Goal: Find specific page/section: Find specific page/section

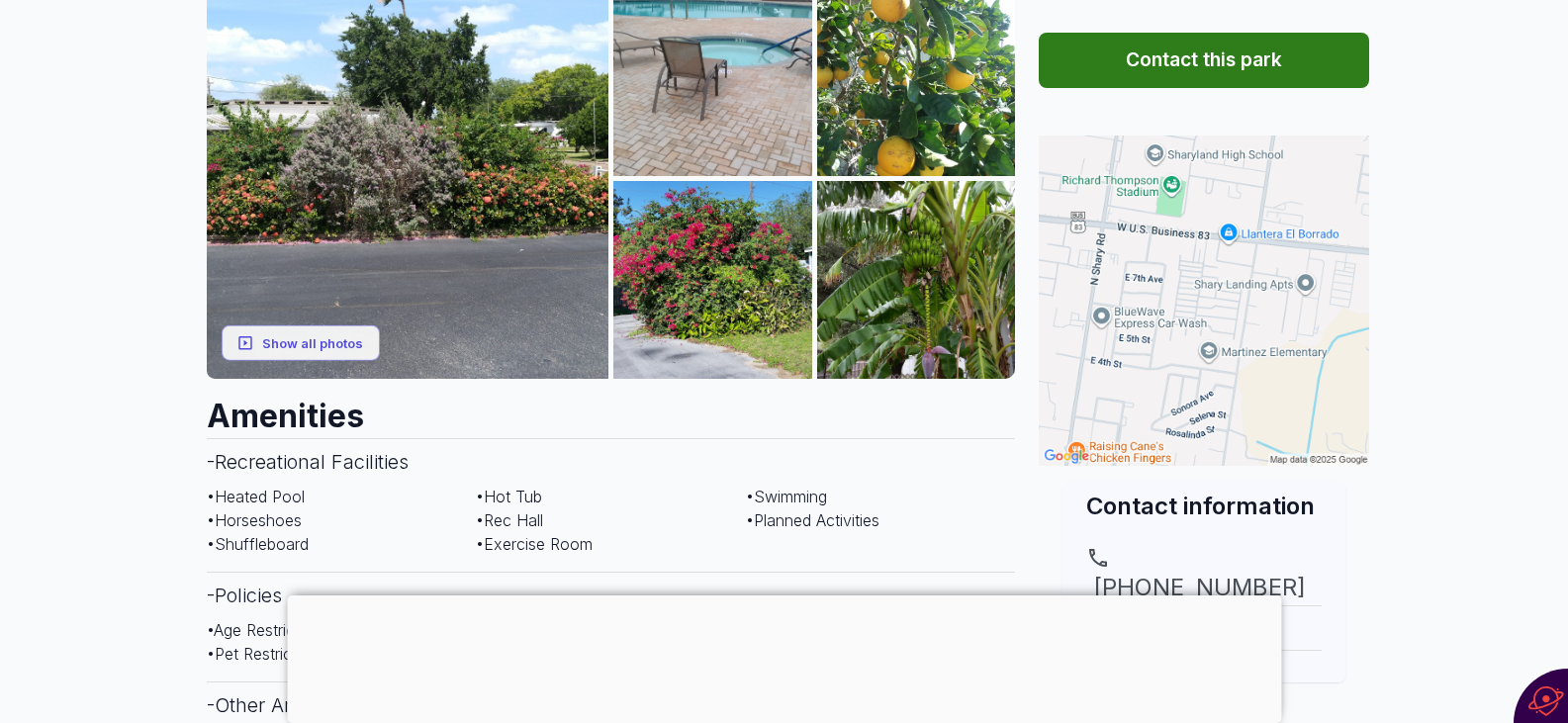
scroll to position [396, 0]
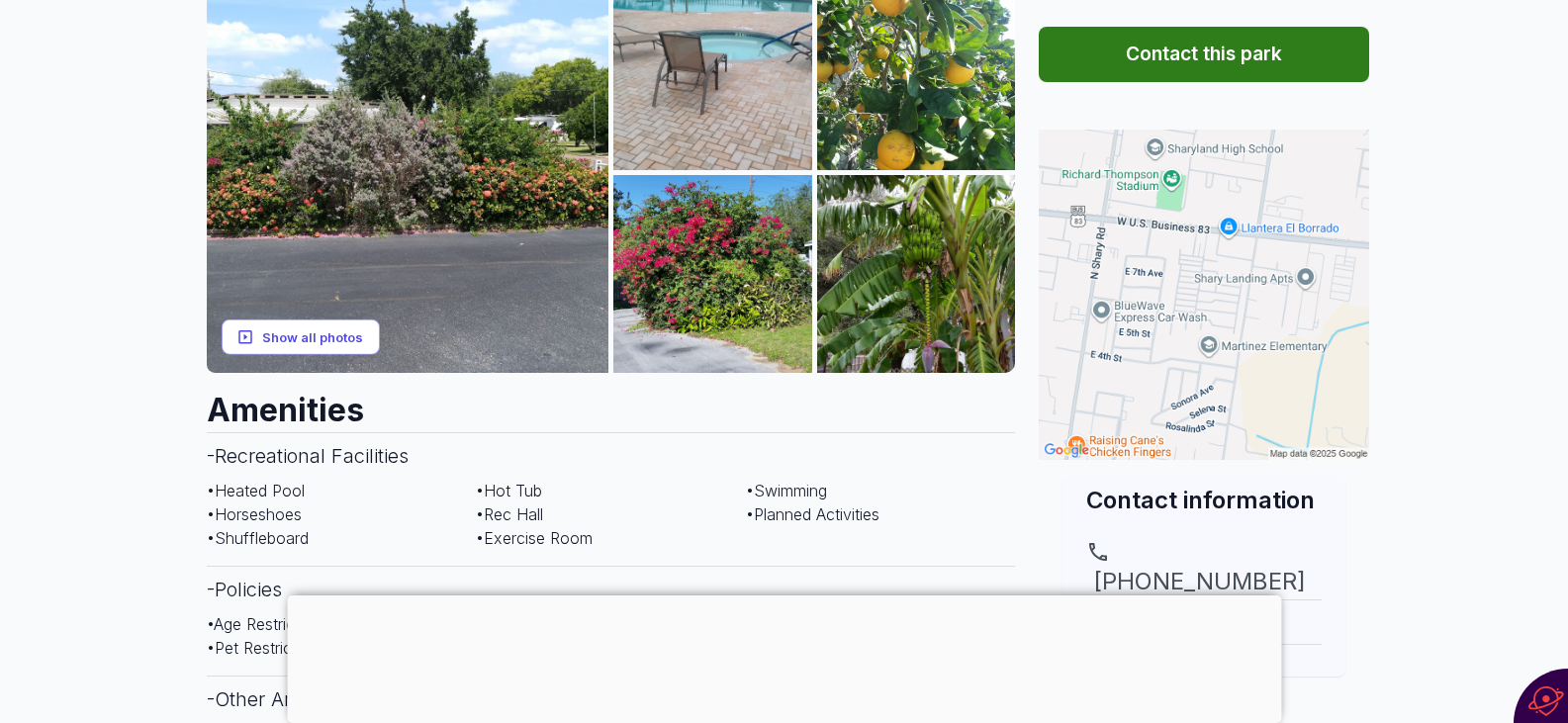
click at [285, 318] on button "Show all photos" at bounding box center [300, 336] width 159 height 37
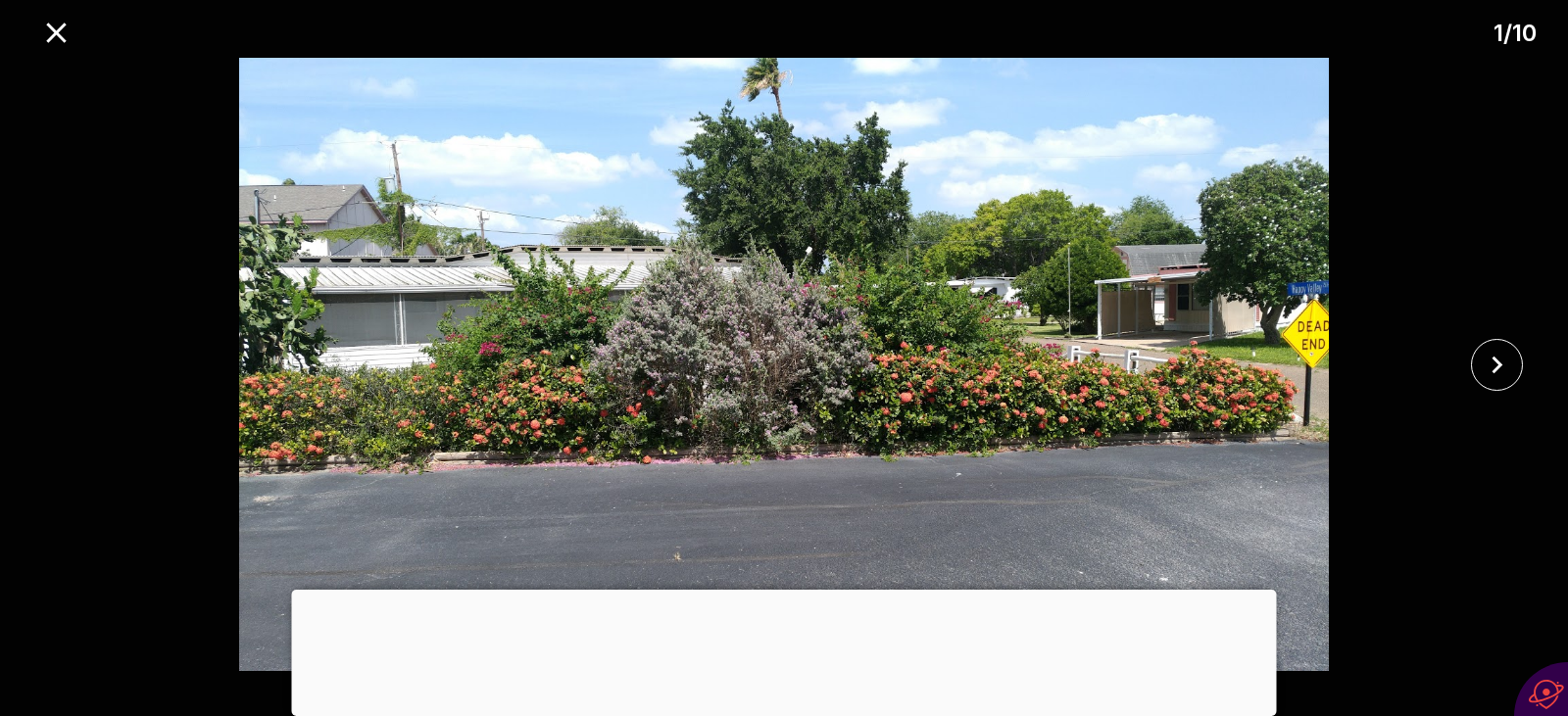
click at [781, 590] on div at bounding box center [784, 590] width 985 height 0
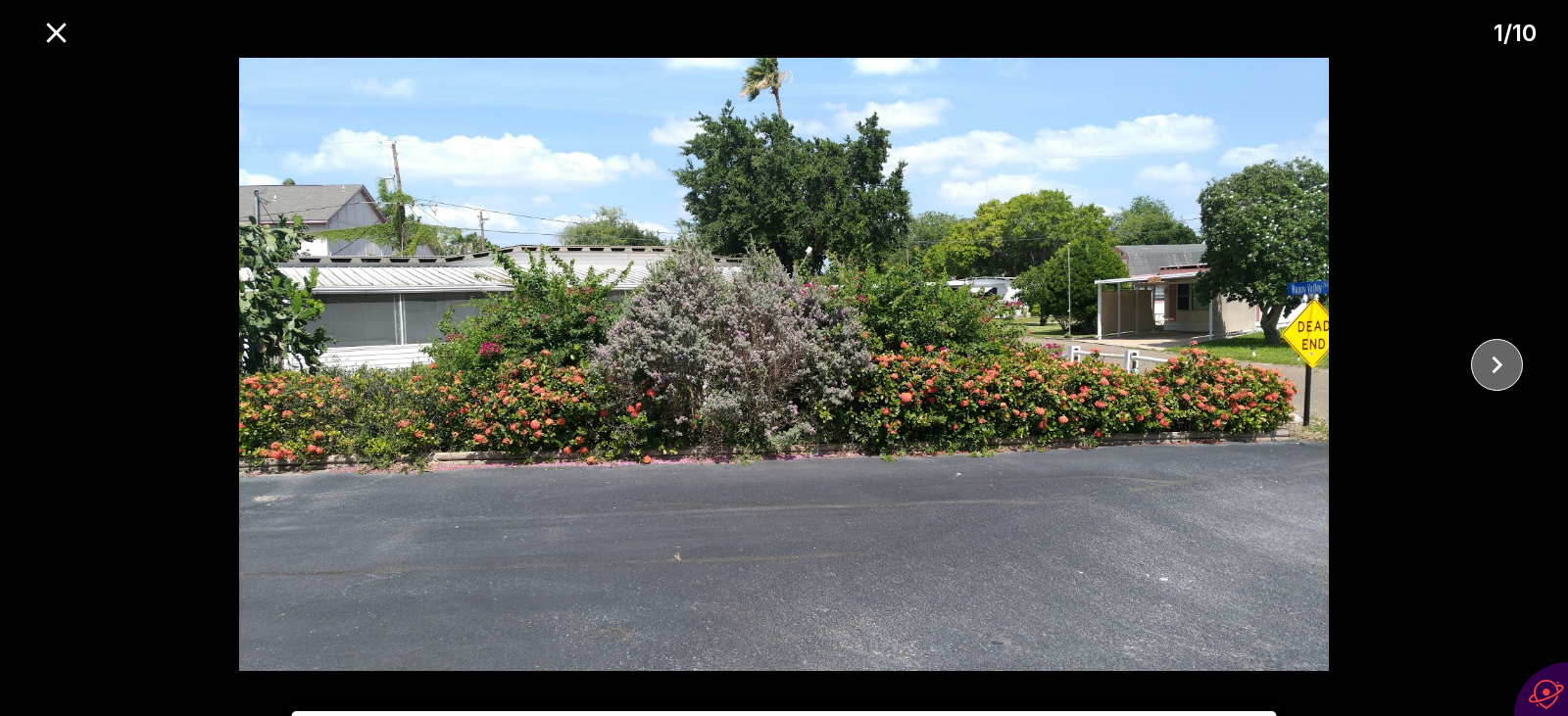
click at [1492, 366] on icon "close" at bounding box center [1496, 364] width 35 height 35
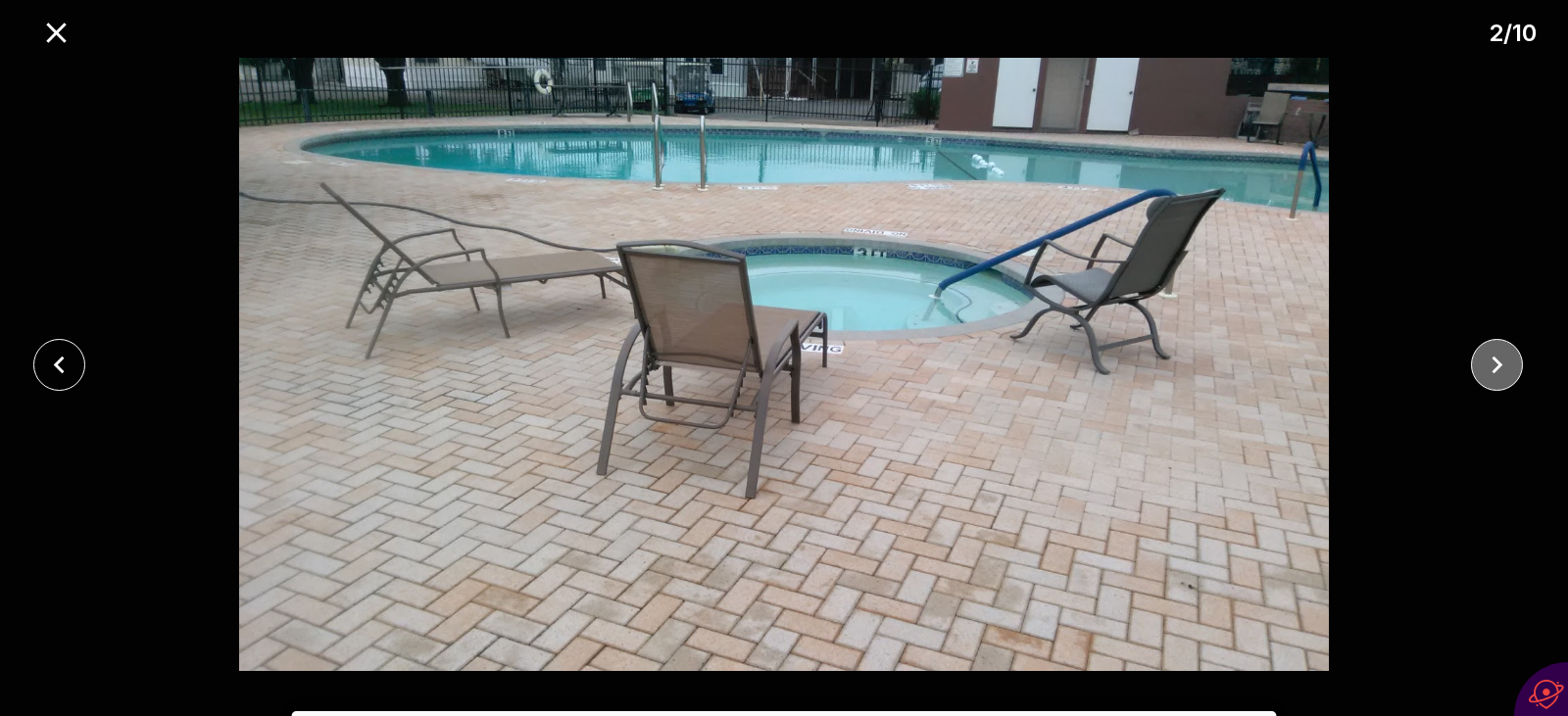
click at [1492, 366] on icon "close" at bounding box center [1496, 364] width 35 height 35
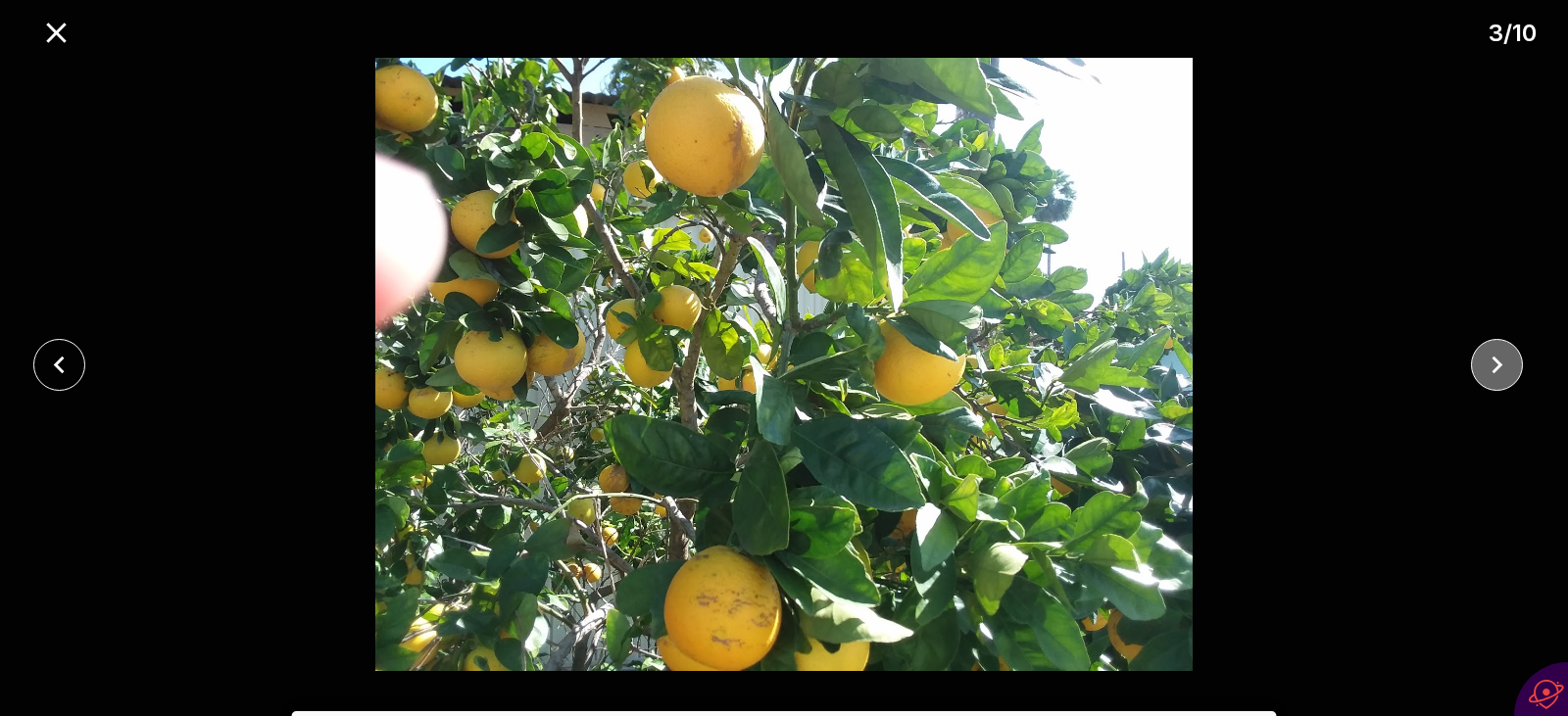
click at [1499, 365] on icon "close" at bounding box center [1496, 364] width 11 height 18
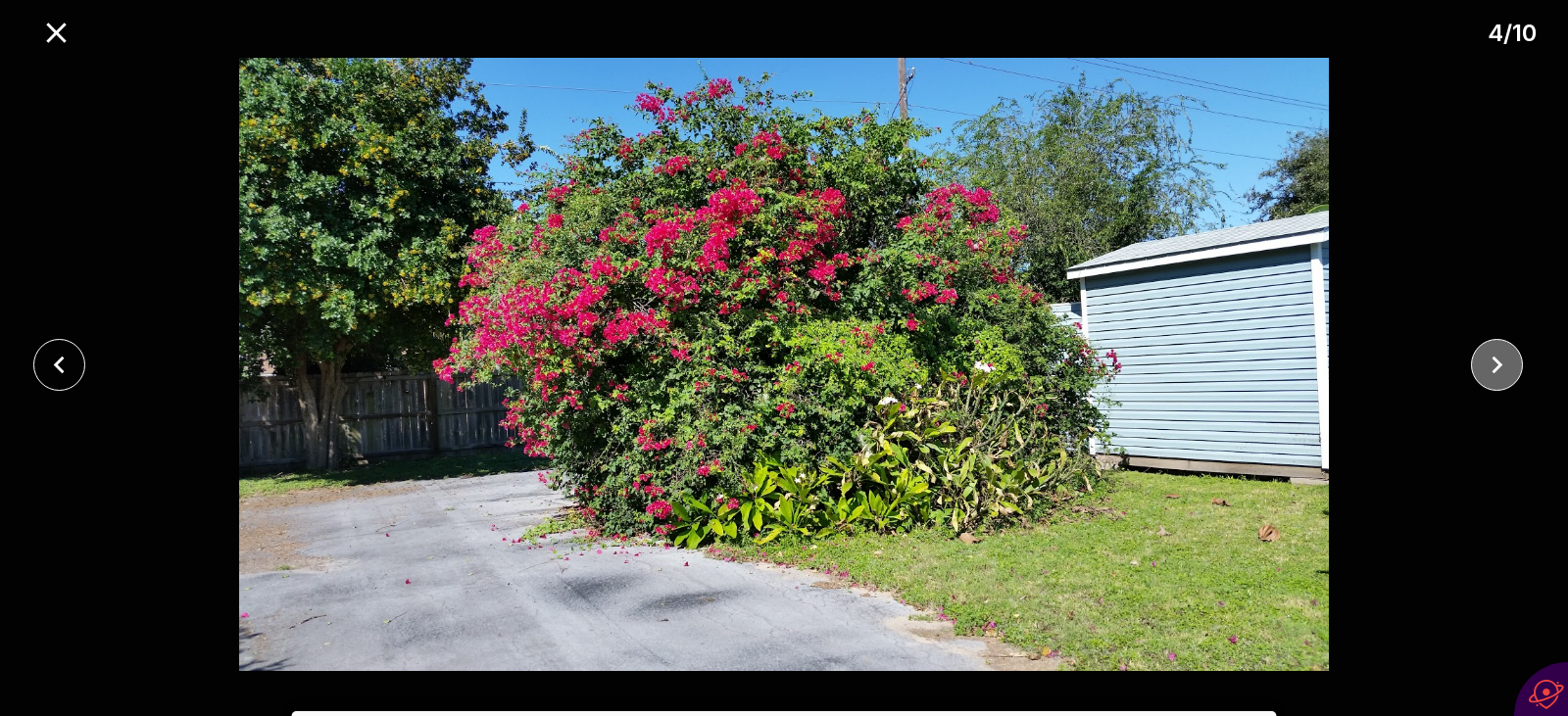
click at [1499, 365] on icon "close" at bounding box center [1496, 364] width 11 height 18
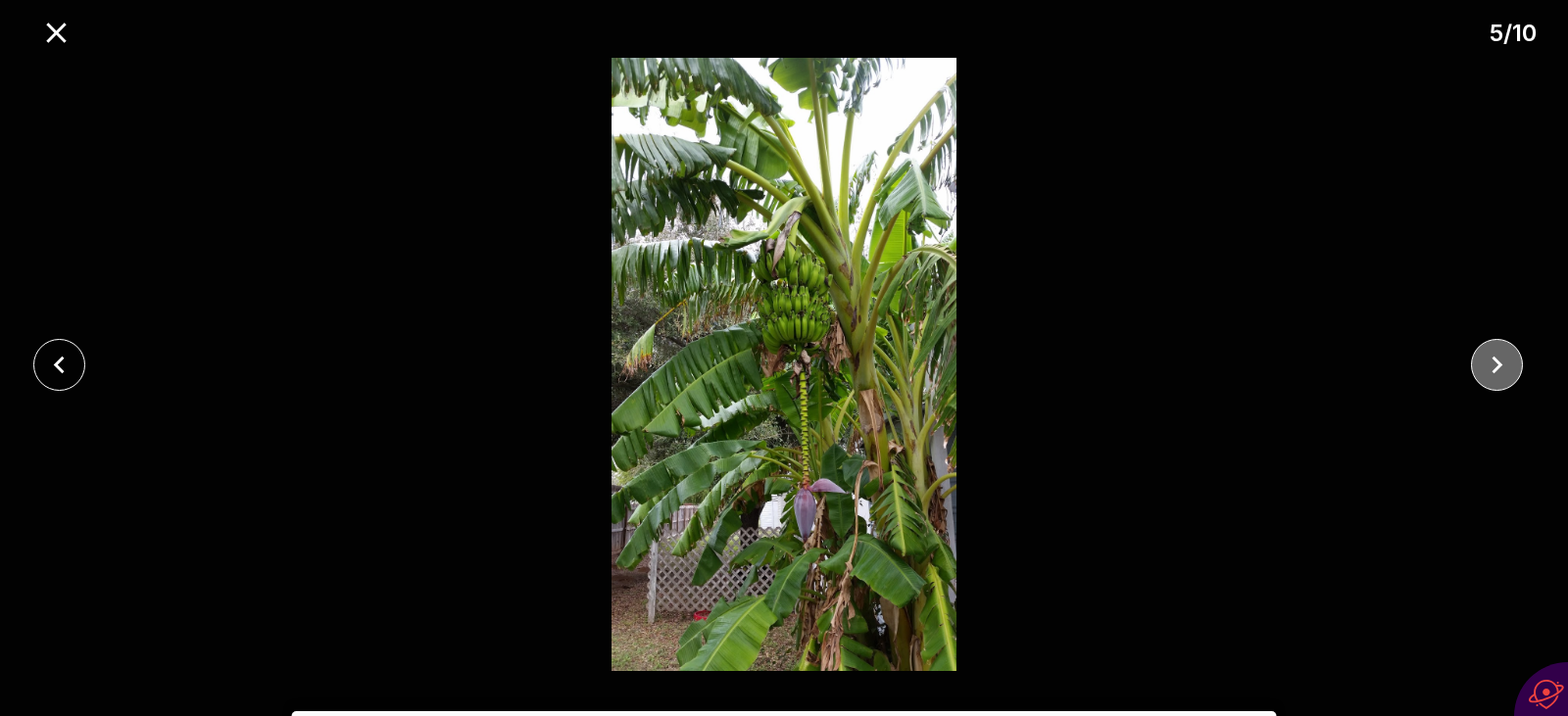
click at [1499, 365] on icon "close" at bounding box center [1496, 364] width 11 height 18
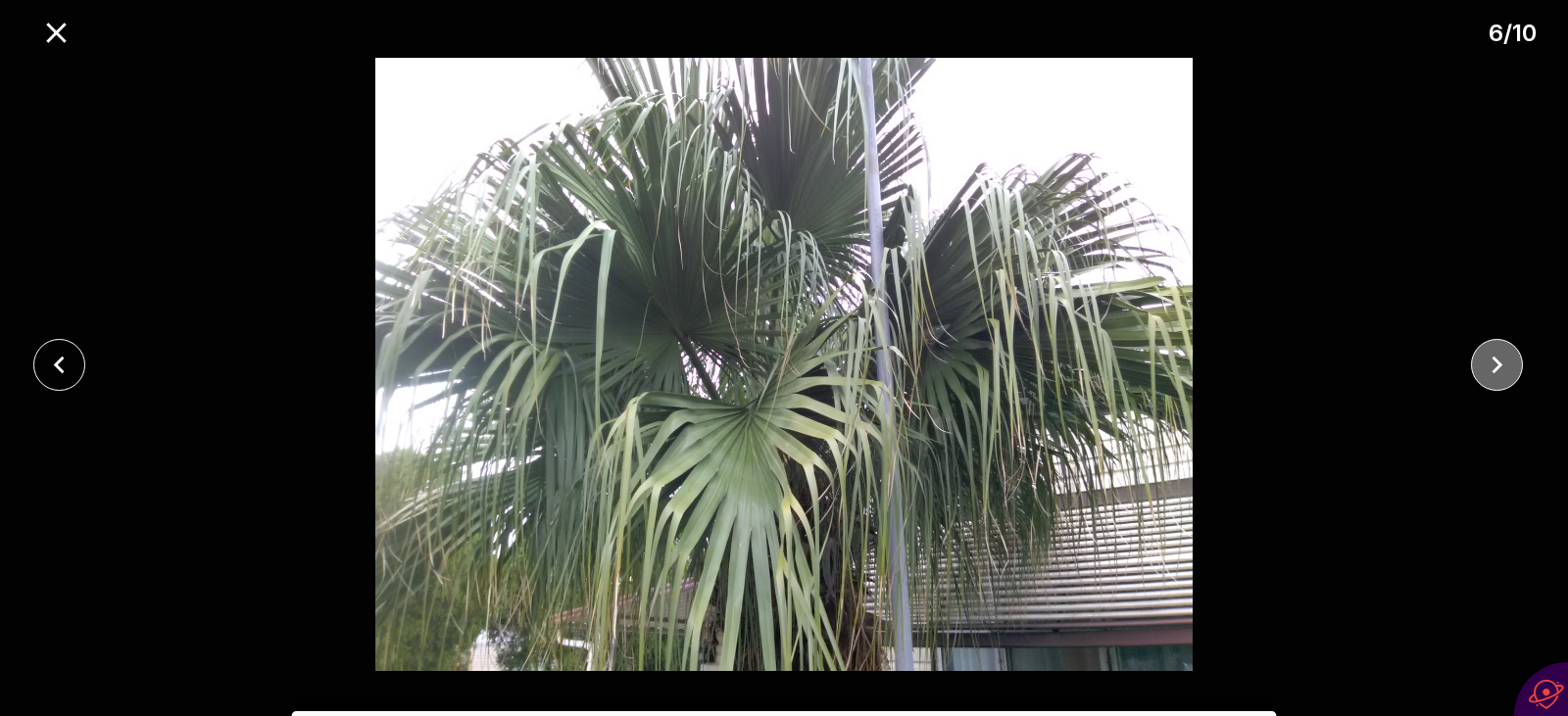
click at [1497, 364] on icon "close" at bounding box center [1496, 364] width 35 height 35
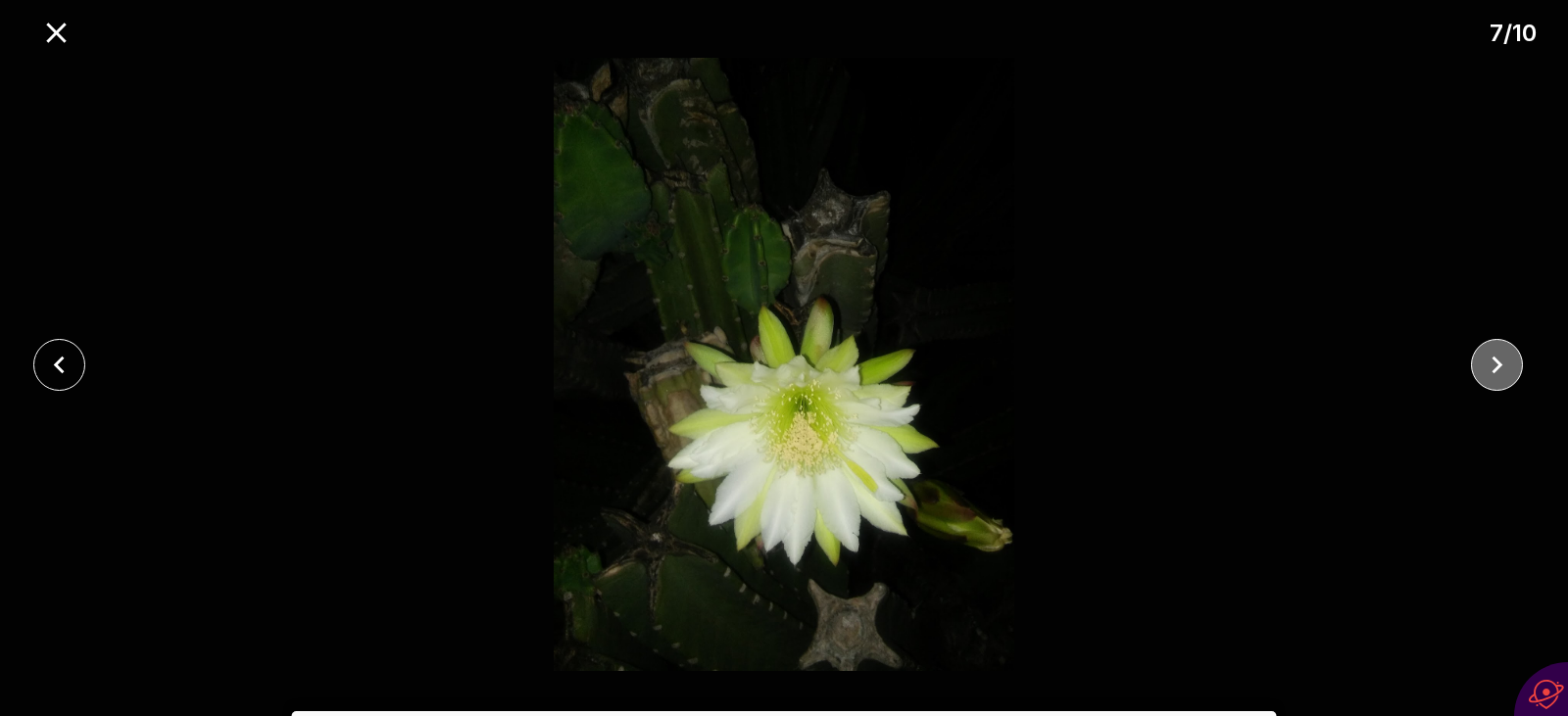
click at [1495, 362] on icon "close" at bounding box center [1496, 364] width 35 height 35
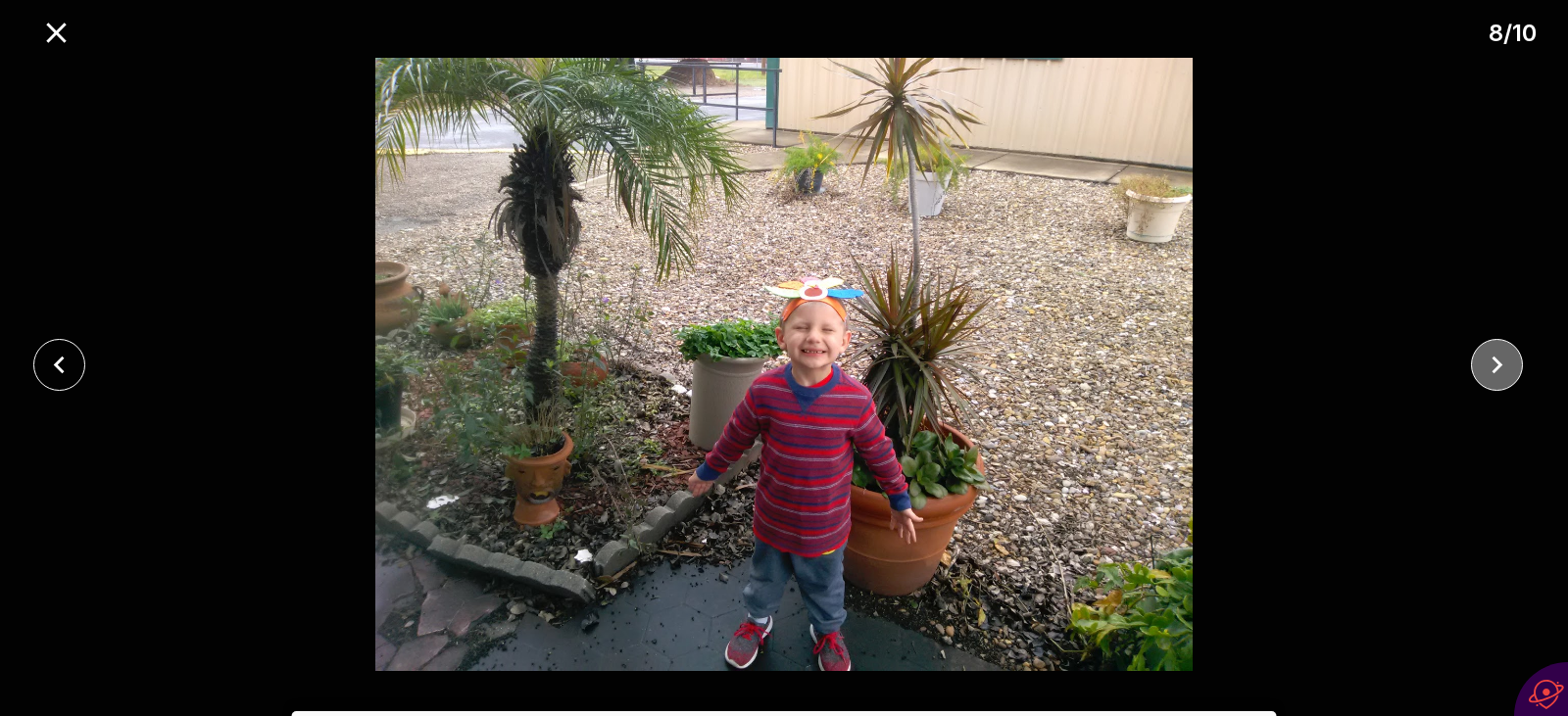
click at [1495, 362] on icon "close" at bounding box center [1496, 364] width 35 height 35
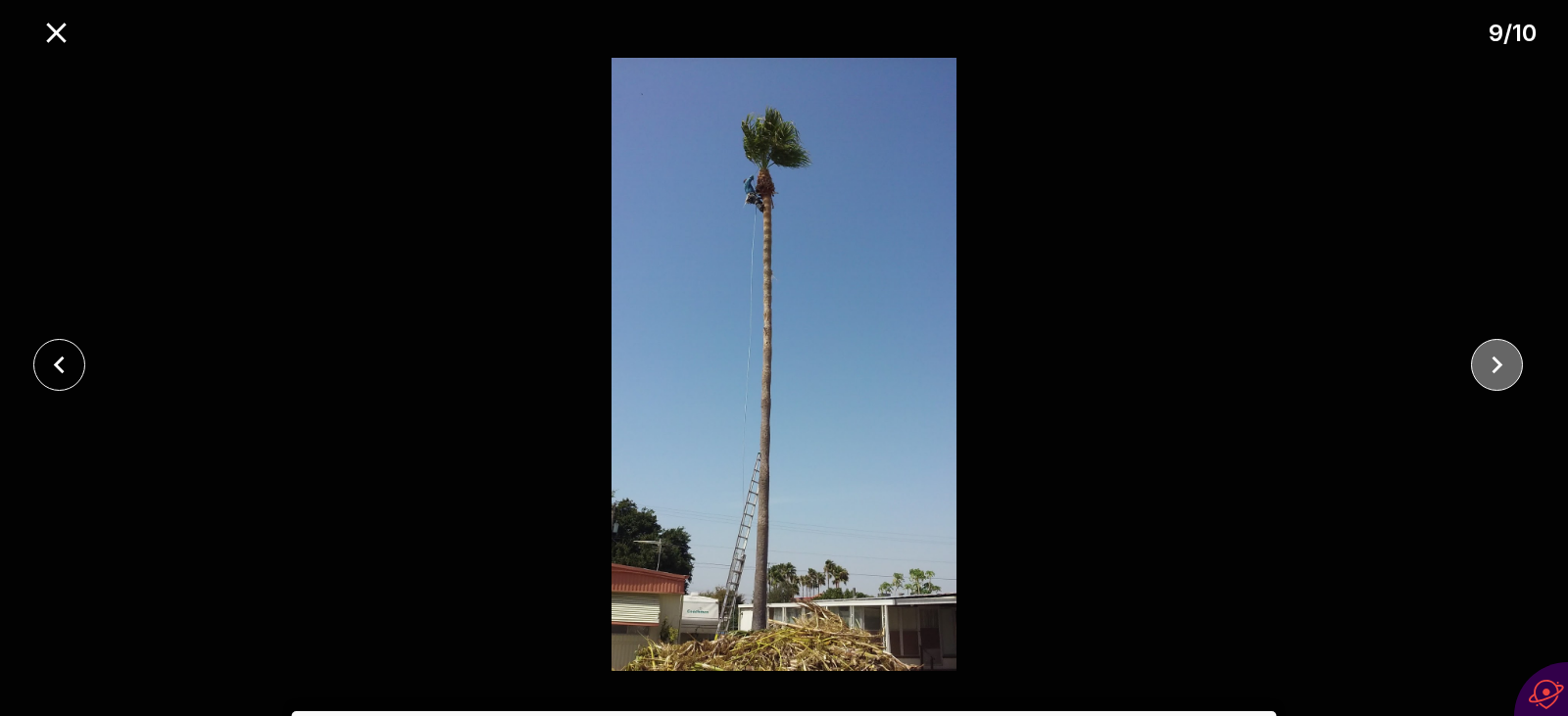
click at [1495, 362] on icon "close" at bounding box center [1496, 364] width 35 height 35
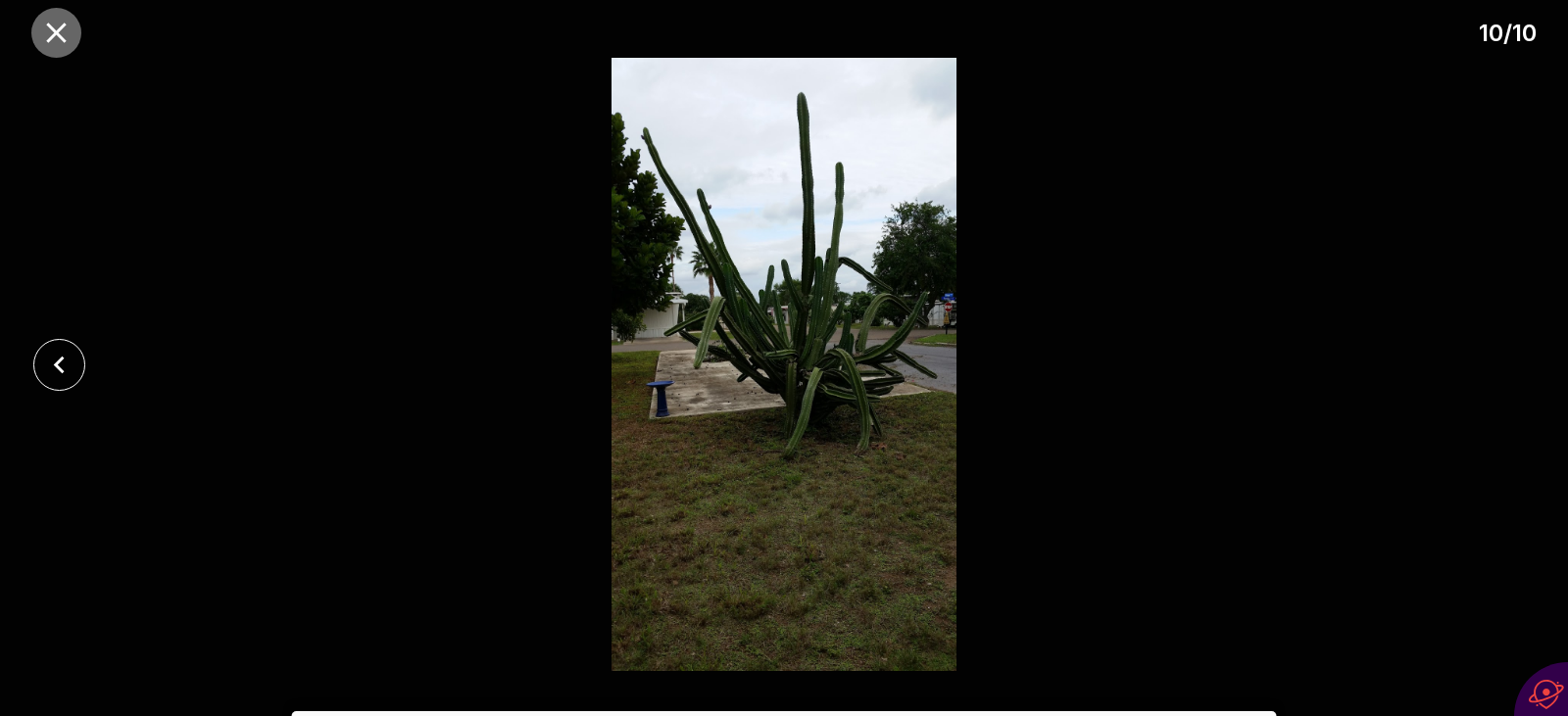
click at [59, 29] on icon "close" at bounding box center [56, 33] width 20 height 20
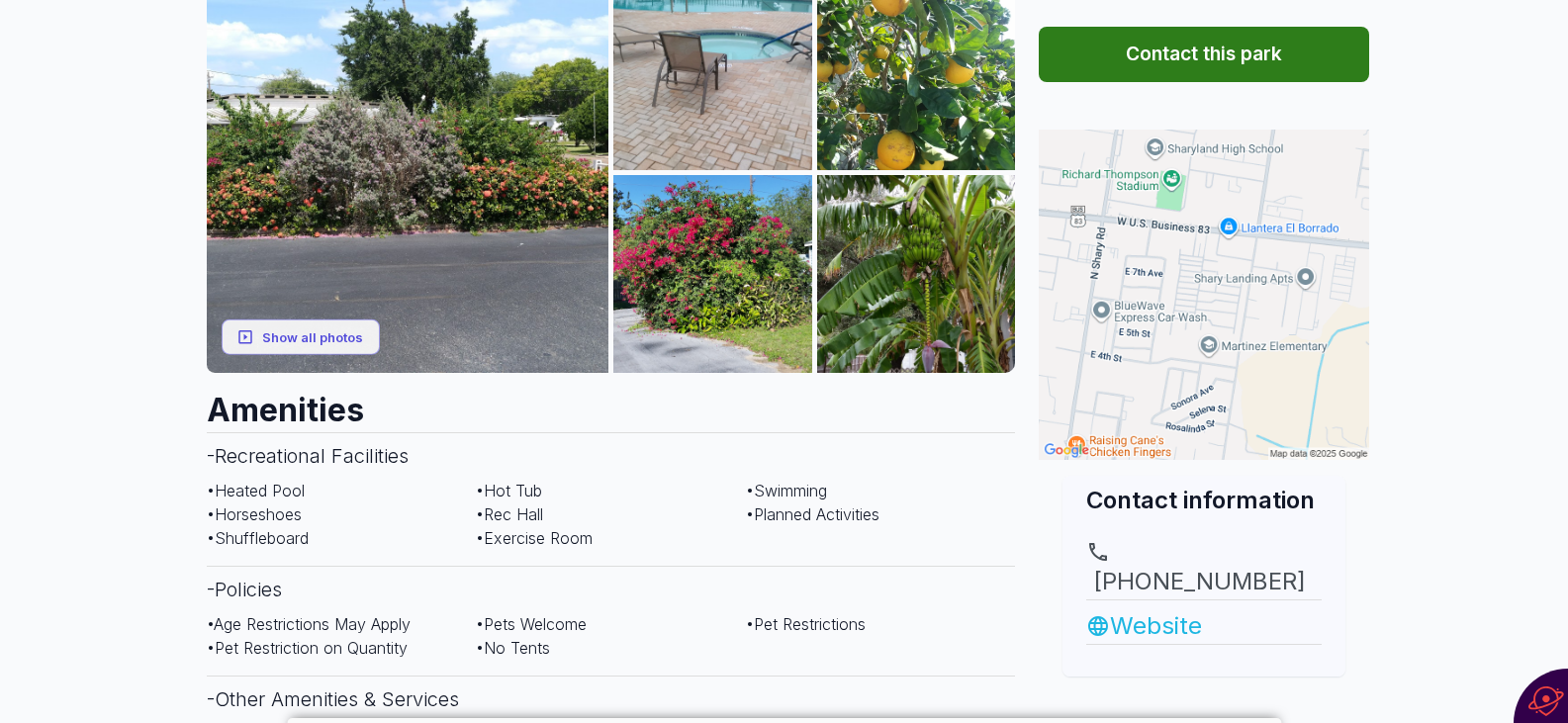
click at [1173, 608] on link "Website" at bounding box center [1204, 626] width 235 height 36
